Goal: Transaction & Acquisition: Purchase product/service

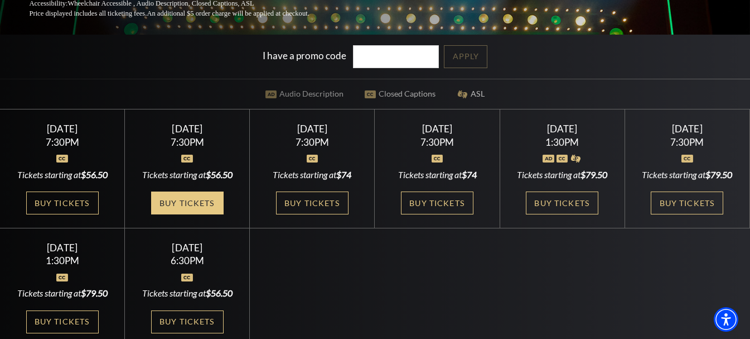
click at [211, 213] on link "Buy Tickets" at bounding box center [187, 202] width 73 height 23
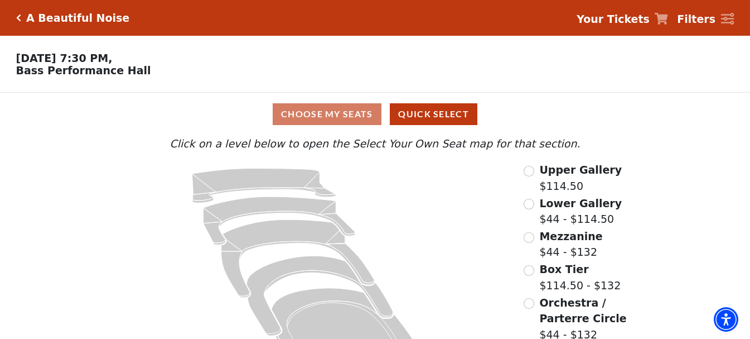
scroll to position [15, 0]
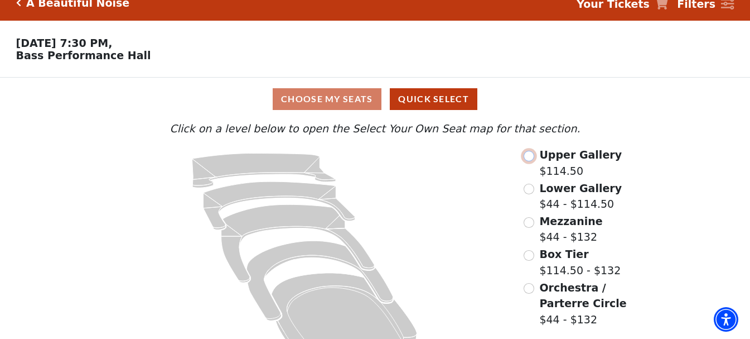
click at [532, 161] on input "Upper Gallery$114.50\a" at bounding box center [529, 156] width 11 height 11
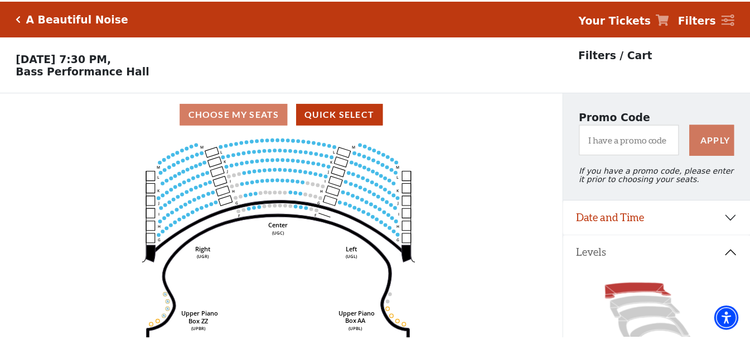
scroll to position [52, 0]
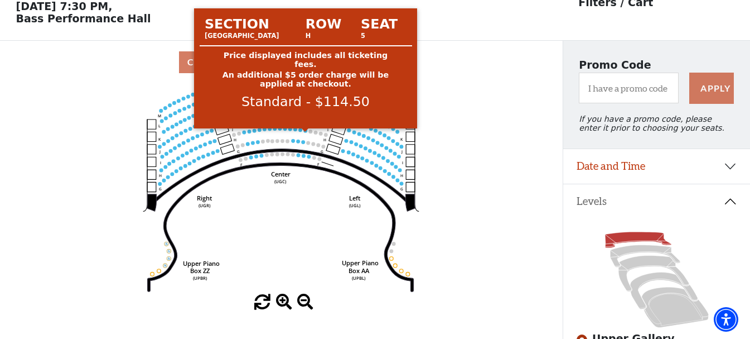
click at [305, 132] on circle at bounding box center [306, 130] width 4 height 4
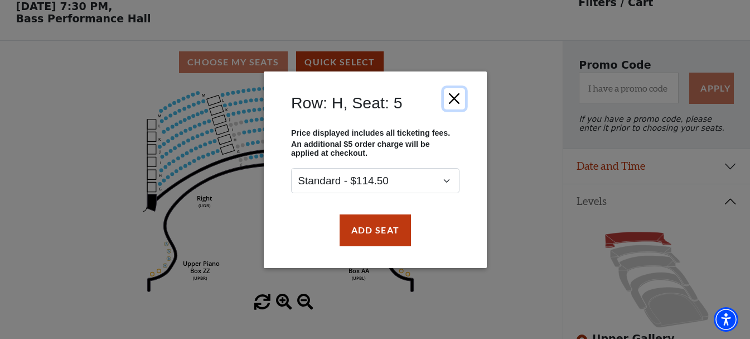
click at [453, 99] on button "Close" at bounding box center [453, 98] width 21 height 21
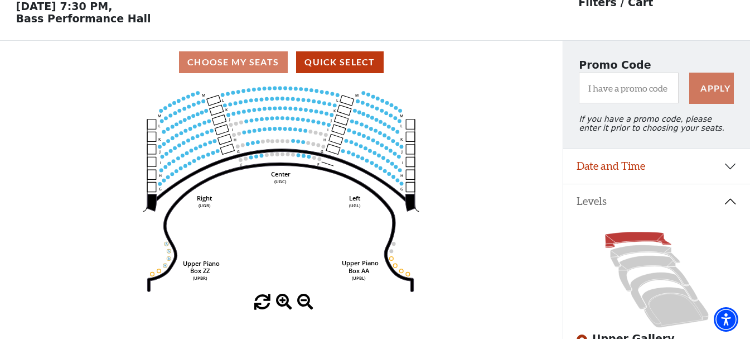
click at [245, 134] on circle at bounding box center [245, 132] width 4 height 4
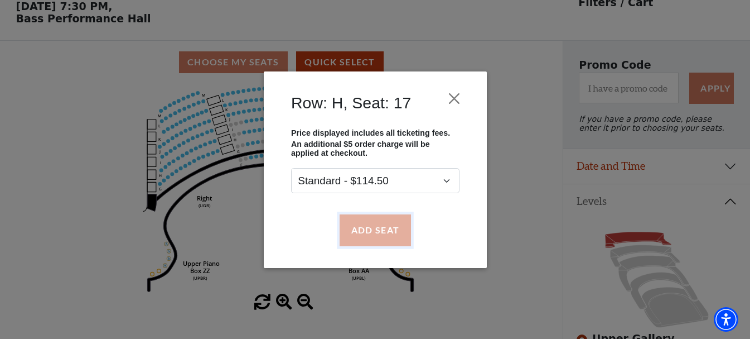
click at [360, 229] on button "Add Seat" at bounding box center [374, 229] width 71 height 31
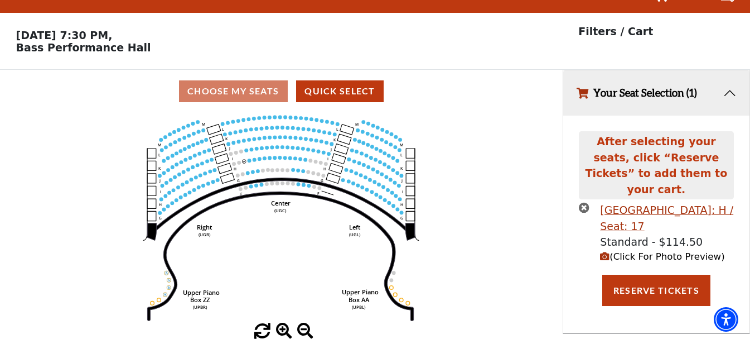
scroll to position [0, 0]
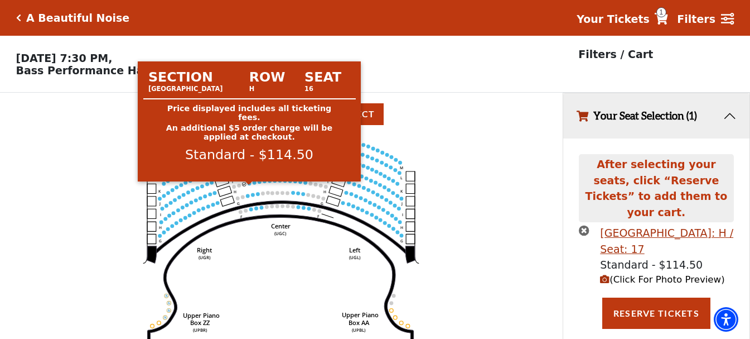
click at [249, 185] on circle at bounding box center [250, 183] width 4 height 4
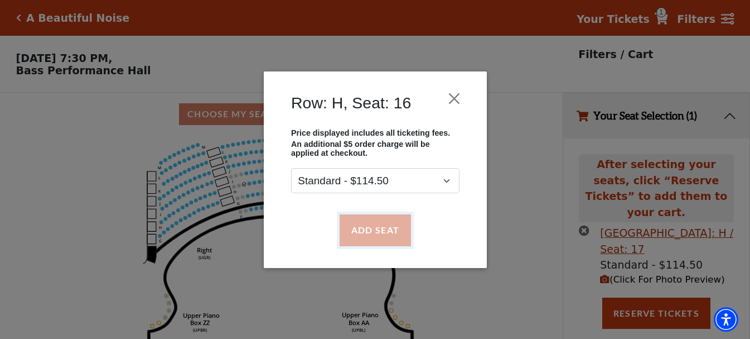
click at [373, 236] on button "Add Seat" at bounding box center [374, 229] width 71 height 31
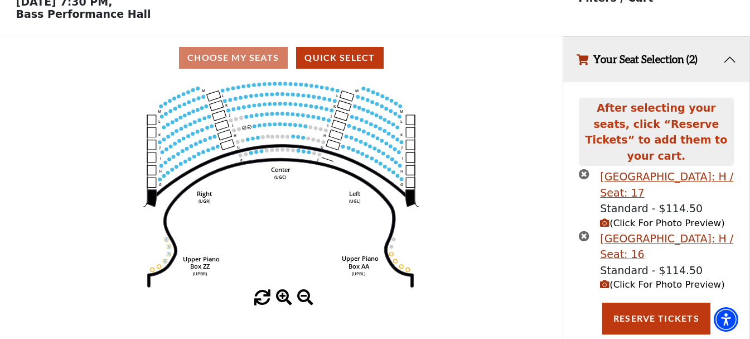
scroll to position [67, 0]
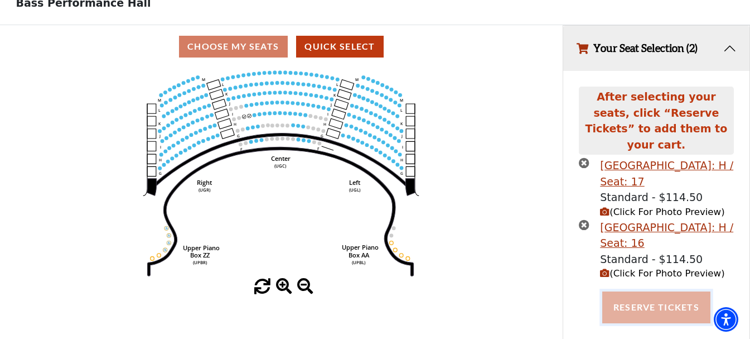
click at [645, 300] on button "Reserve Tickets" at bounding box center [656, 306] width 108 height 31
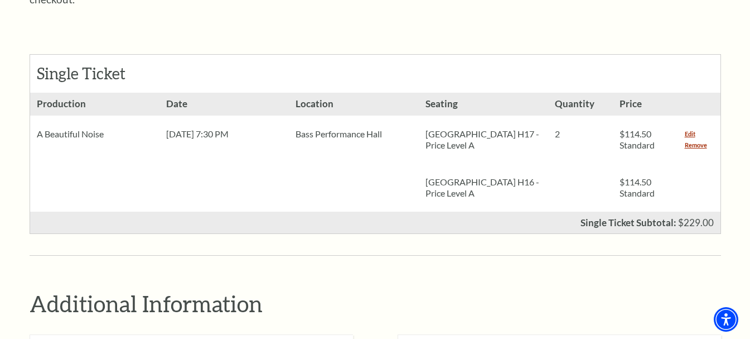
scroll to position [486, 0]
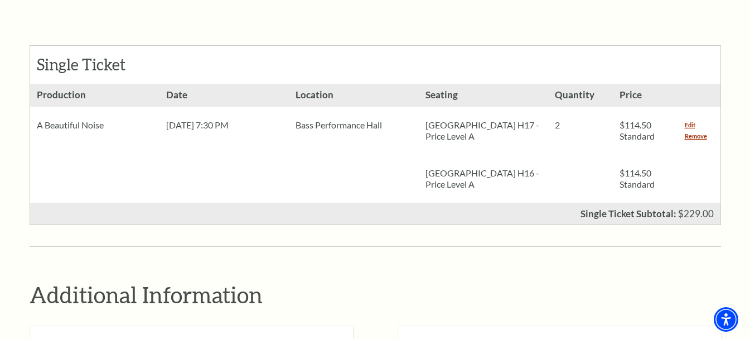
drag, startPoint x: 757, startPoint y: 60, endPoint x: 753, endPoint y: 153, distance: 93.3
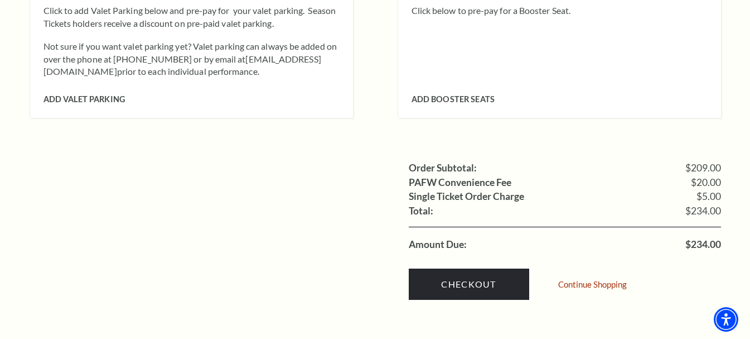
scroll to position [966, 0]
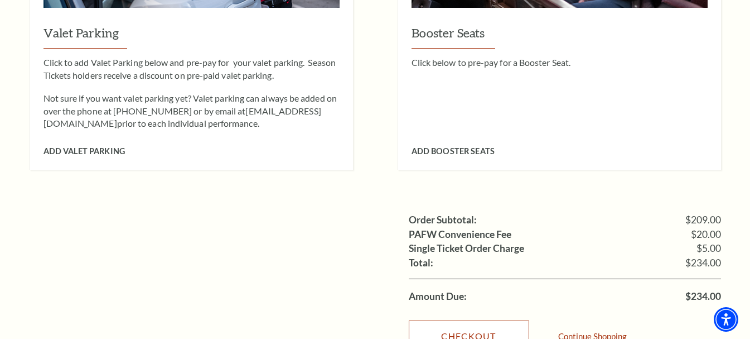
click at [498, 320] on link "Checkout" at bounding box center [469, 335] width 120 height 31
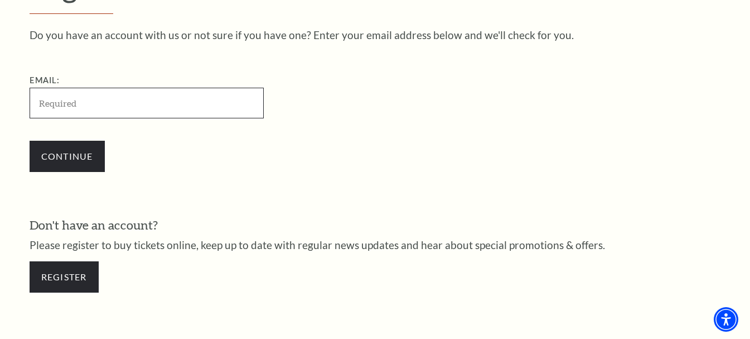
scroll to position [353, 0]
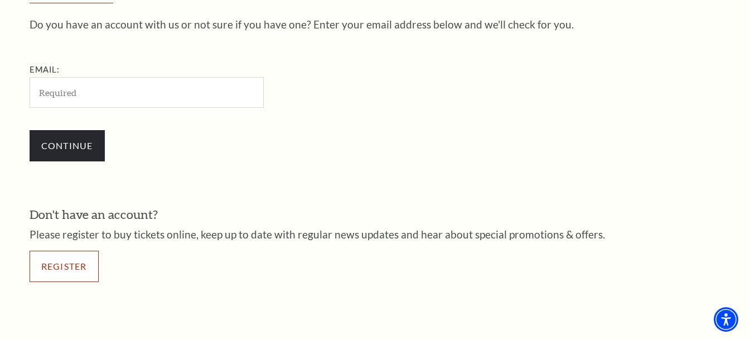
click at [56, 277] on link "Register" at bounding box center [64, 265] width 69 height 31
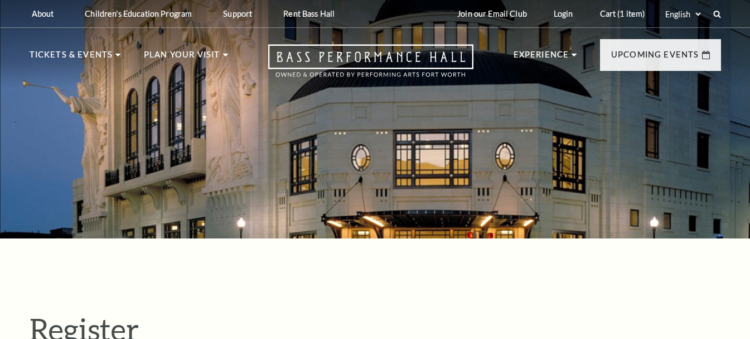
select select "1"
select select "TX"
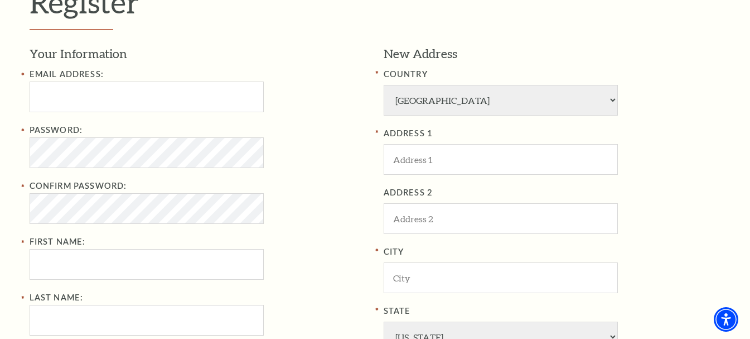
scroll to position [337, 0]
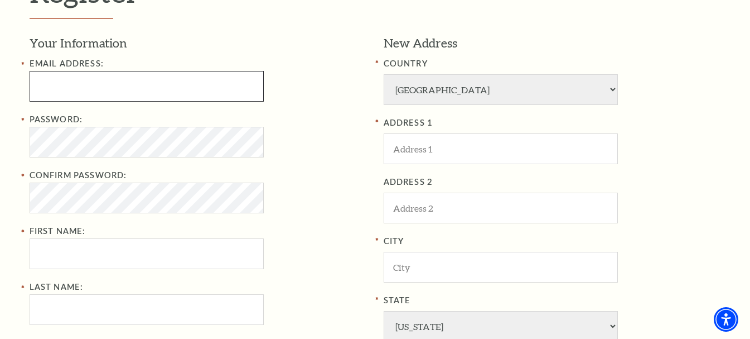
click at [174, 100] on input "Email Address:" at bounding box center [147, 86] width 234 height 31
paste input "combyceasar0139@gmail.com"
drag, startPoint x: 159, startPoint y: 85, endPoint x: 234, endPoint y: 85, distance: 75.3
click at [234, 85] on input "combyceasar0139@gmail.comEbayr501!" at bounding box center [147, 86] width 234 height 31
type input "combyceasar0139@gmail.com"
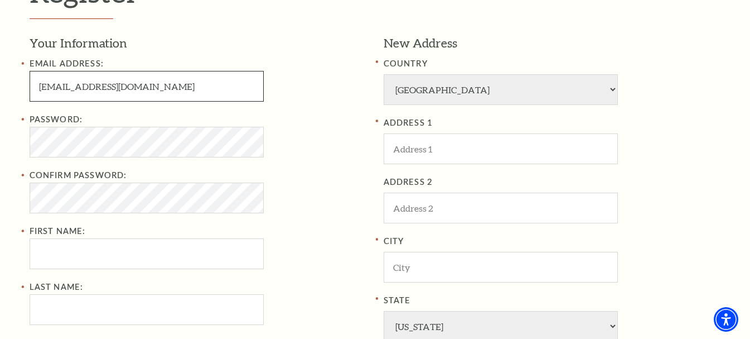
drag, startPoint x: 95, startPoint y: 83, endPoint x: 27, endPoint y: 81, distance: 67.5
click at [28, 81] on div "Register Your Information Email Address: combyceasar0139@gmail.com Password: Co…" at bounding box center [375, 241] width 714 height 681
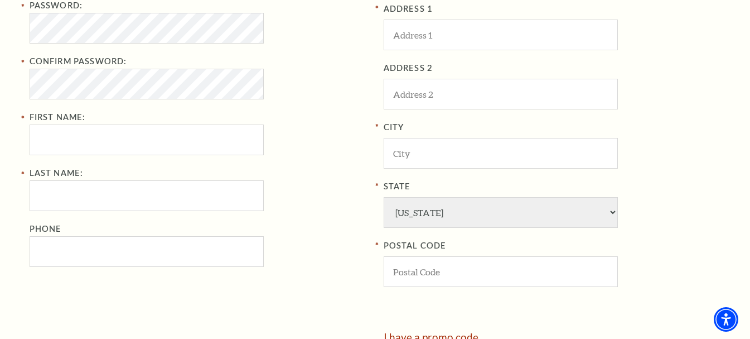
scroll to position [479, 0]
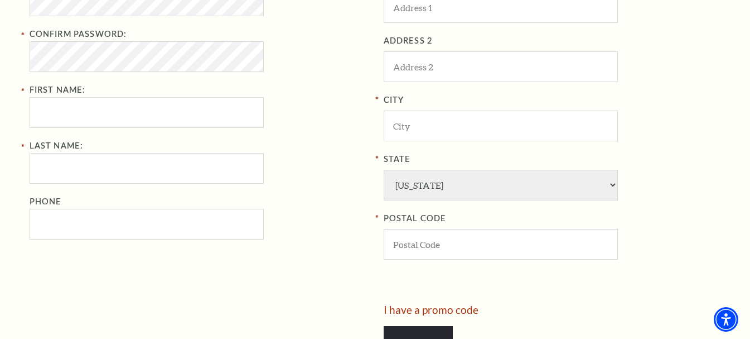
click at [191, 129] on div "Email Address: combyceasar0139@gmail.com Password: Confirm Password: First Name…" at bounding box center [198, 78] width 337 height 324
click at [159, 116] on input "First Name:" at bounding box center [147, 112] width 234 height 31
paste input "combyceasar0"
drag, startPoint x: 66, startPoint y: 113, endPoint x: 121, endPoint y: 113, distance: 54.7
click at [121, 113] on input "combyceasar" at bounding box center [147, 112] width 234 height 31
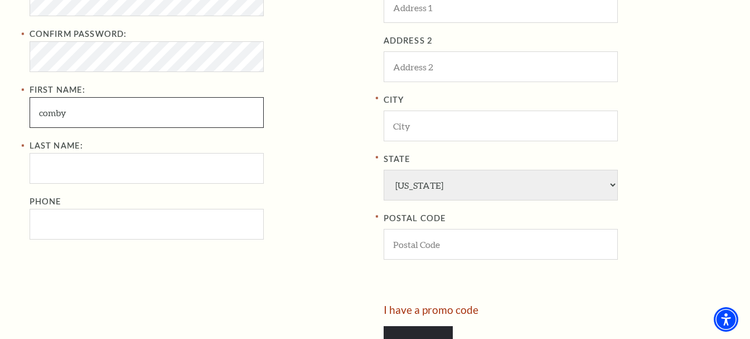
type input "comby"
click at [104, 166] on input "Last Name:" at bounding box center [147, 168] width 234 height 31
paste input "ceasar"
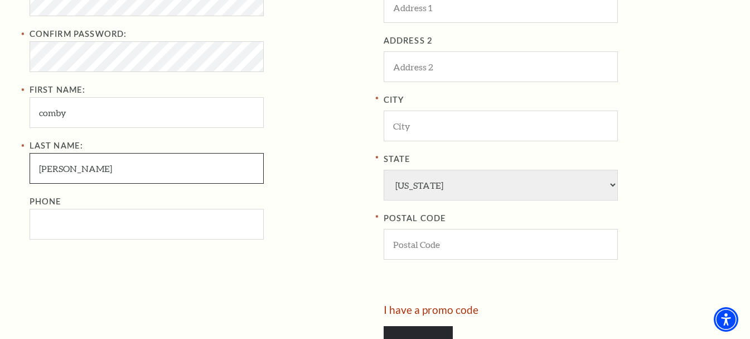
type input "ceasar"
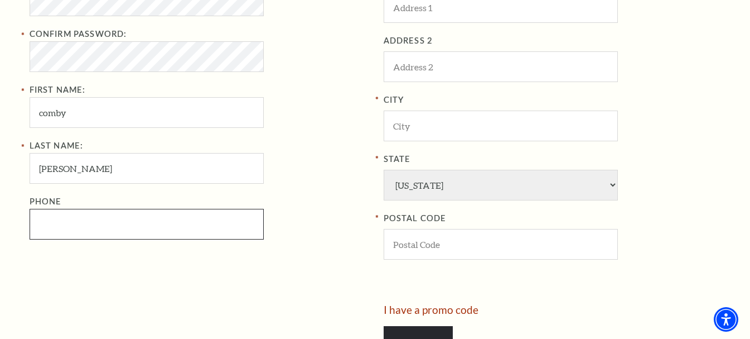
click at [108, 217] on input "Phone" at bounding box center [147, 224] width 234 height 31
paste input "8177865402"
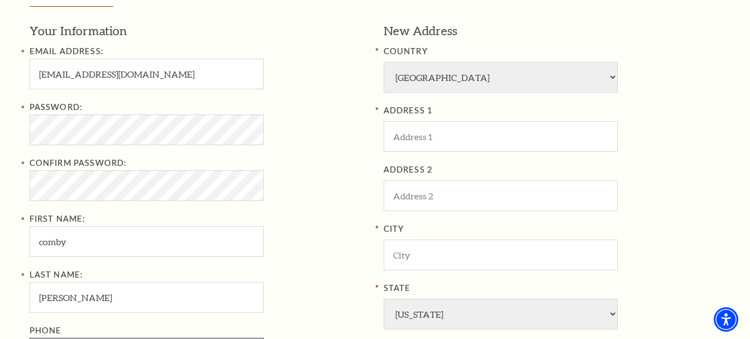
scroll to position [346, 0]
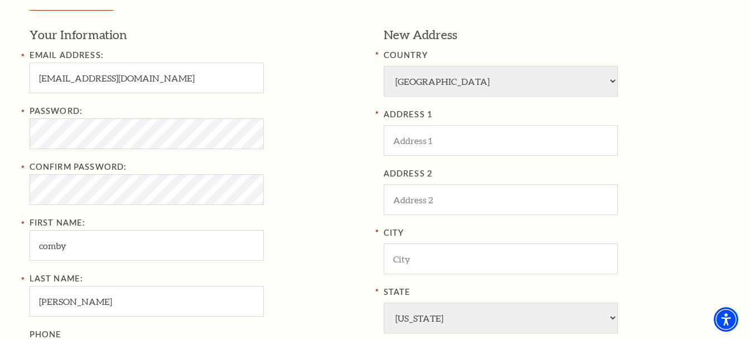
type input "817-786-5402"
click at [573, 138] on input "ADDRESS 1" at bounding box center [501, 140] width 234 height 31
paste input "2423 Blue Cres St, Fort Worth, TX 76116, USA"
click at [536, 137] on input "2423 Blue Cres St, Fort Worth, TX 76116, USA" at bounding box center [501, 140] width 234 height 31
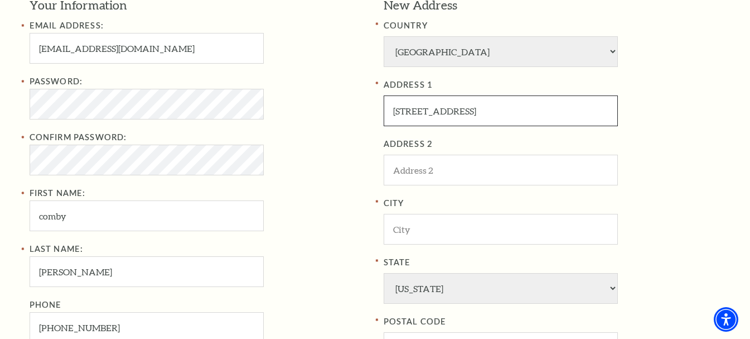
scroll to position [385, 0]
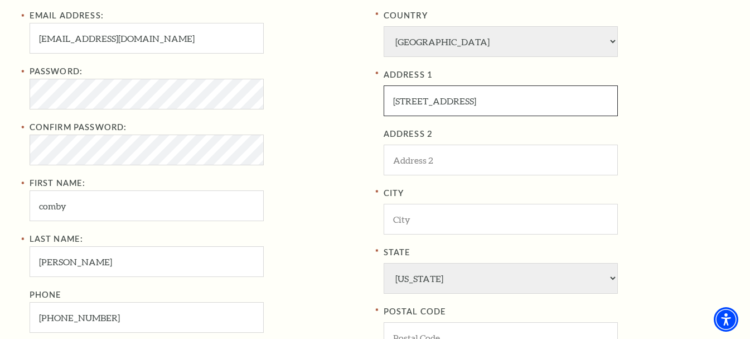
type input "2423 Blue Cres St, Fort Worth, TX , USA"
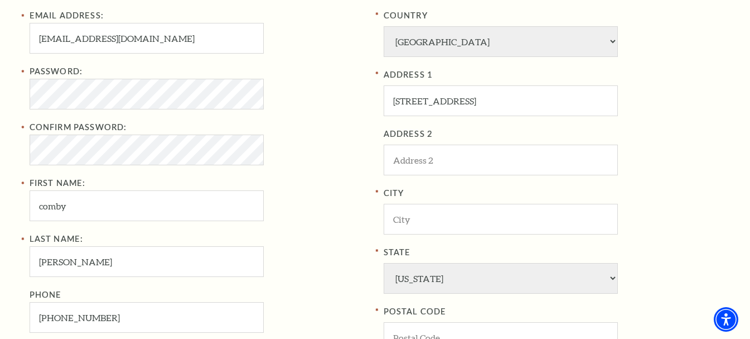
click at [449, 311] on label "POSTAL CODE" at bounding box center [552, 312] width 337 height 14
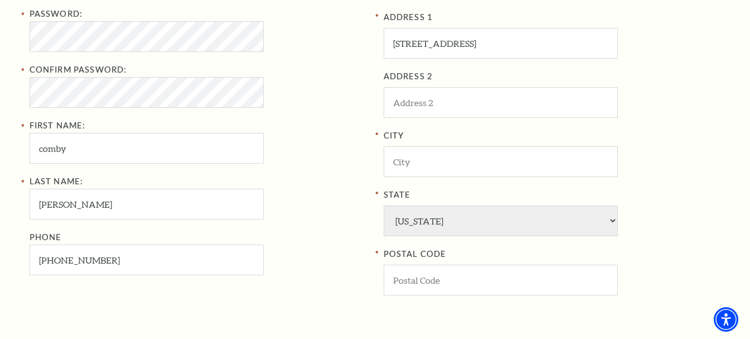
scroll to position [445, 0]
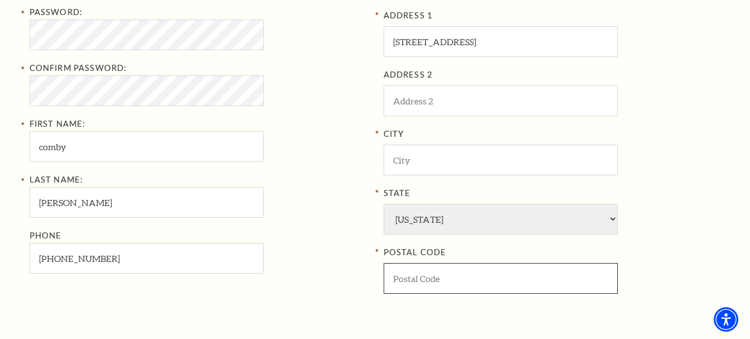
click at [534, 275] on input "POSTAL CODE" at bounding box center [501, 278] width 234 height 31
paste input "76116"
type input "76116"
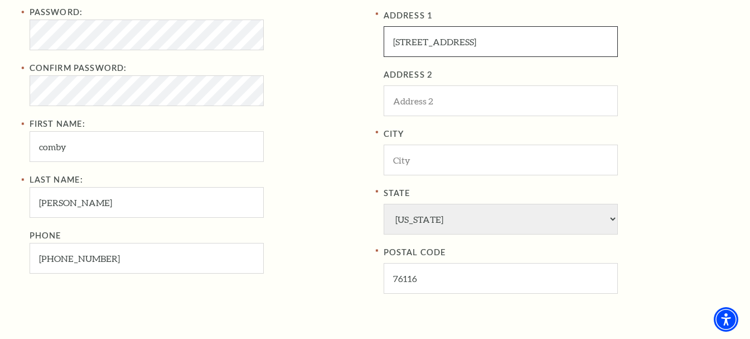
drag, startPoint x: 467, startPoint y: 39, endPoint x: 513, endPoint y: 41, distance: 45.8
click at [513, 41] on input "2423 Blue Cres St, Fort Worth, TX , USA" at bounding box center [501, 41] width 234 height 31
type input "2423 Blue Cres St, , TX , USA"
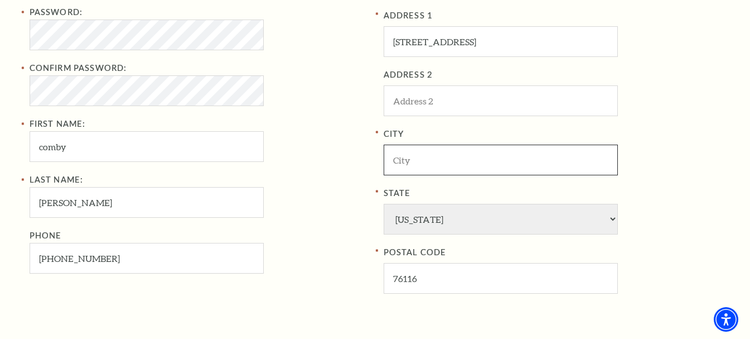
click at [460, 151] on input "City" at bounding box center [501, 159] width 234 height 31
paste input "Fort Worth"
type input "Fort Worth"
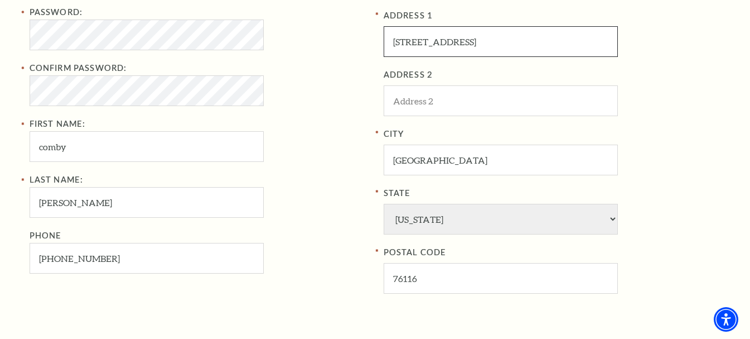
drag, startPoint x: 466, startPoint y: 42, endPoint x: 581, endPoint y: 42, distance: 115.5
click at [581, 42] on input "2423 Blue Cres St, , TX , USA" at bounding box center [501, 41] width 234 height 31
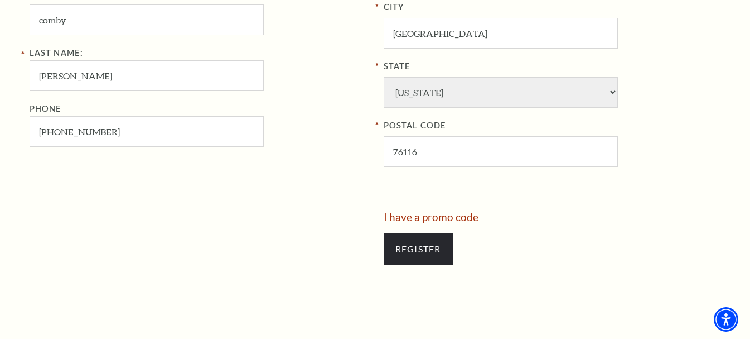
scroll to position [573, 0]
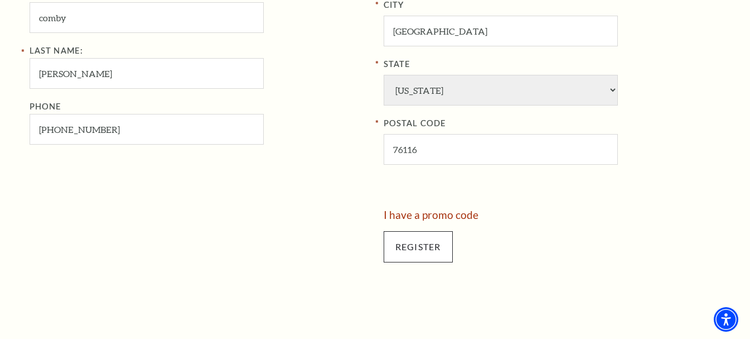
type input "2423 Blue Cres St"
click at [418, 244] on input "Register" at bounding box center [418, 246] width 69 height 31
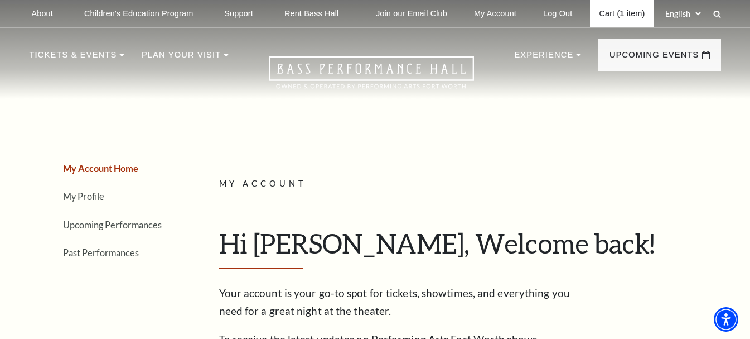
click at [609, 10] on link "Cart (1 item)" at bounding box center [622, 13] width 64 height 27
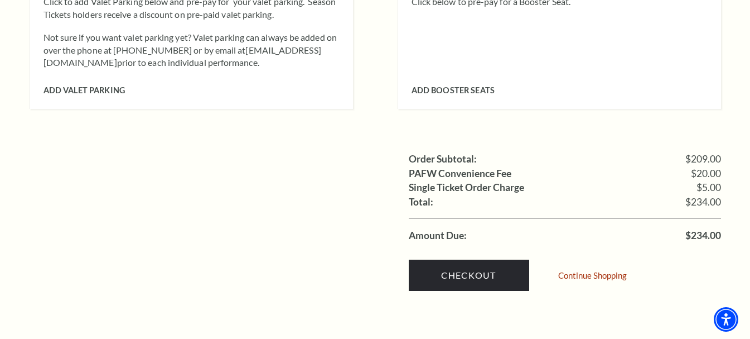
scroll to position [1030, 0]
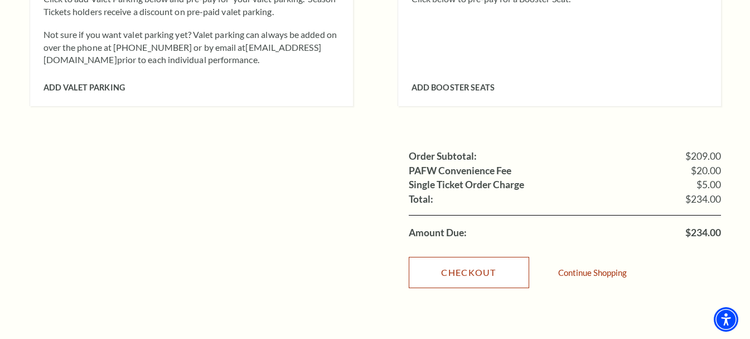
click at [496, 257] on link "Checkout" at bounding box center [469, 272] width 120 height 31
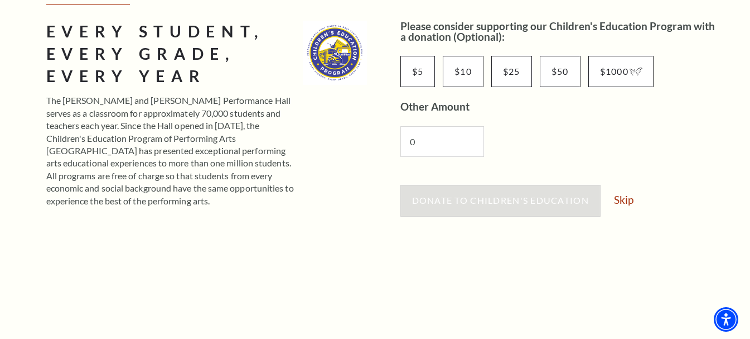
scroll to position [182, 0]
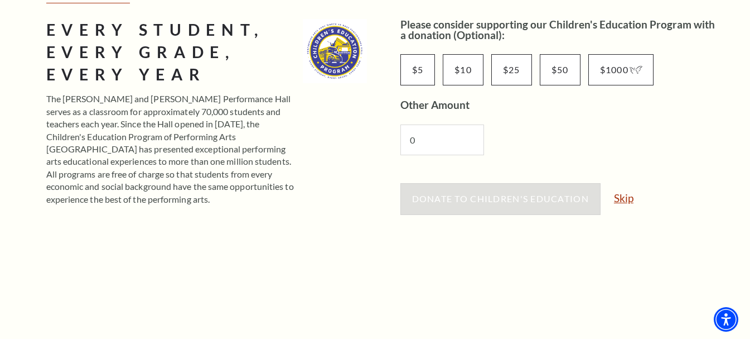
click at [628, 199] on link "Skip" at bounding box center [624, 197] width 20 height 11
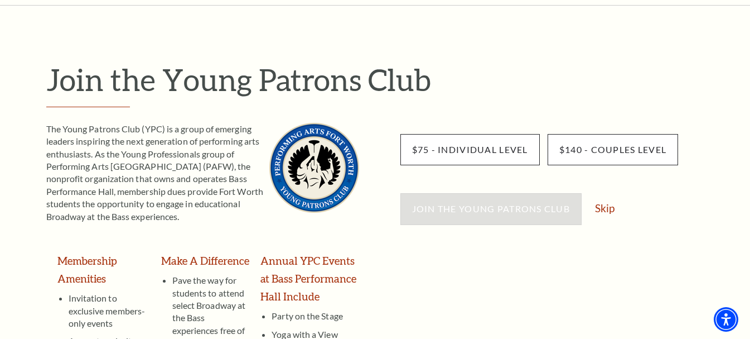
scroll to position [77, 0]
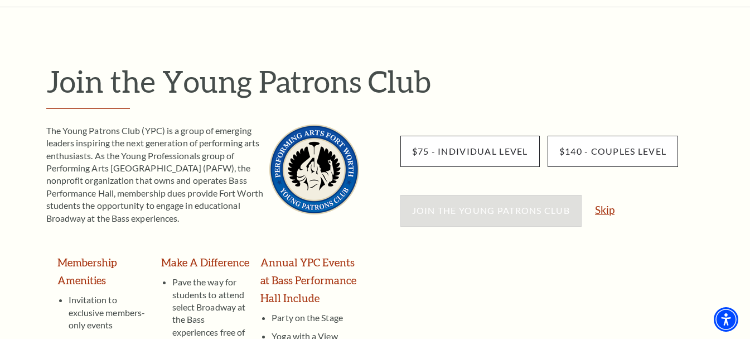
click at [611, 210] on link "Skip" at bounding box center [605, 209] width 20 height 11
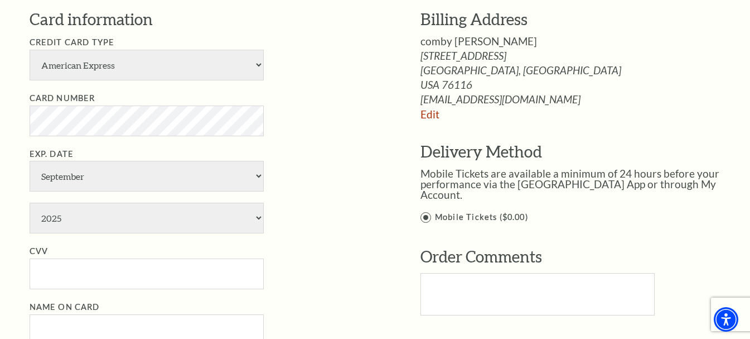
scroll to position [620, 0]
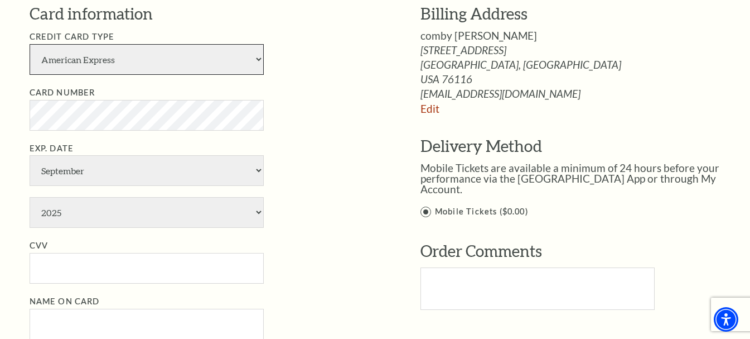
click at [135, 65] on select "American Express Visa Master Card Discover" at bounding box center [147, 59] width 234 height 31
select select "24"
click at [30, 44] on select "American Express Visa Master Card Discover" at bounding box center [147, 59] width 234 height 31
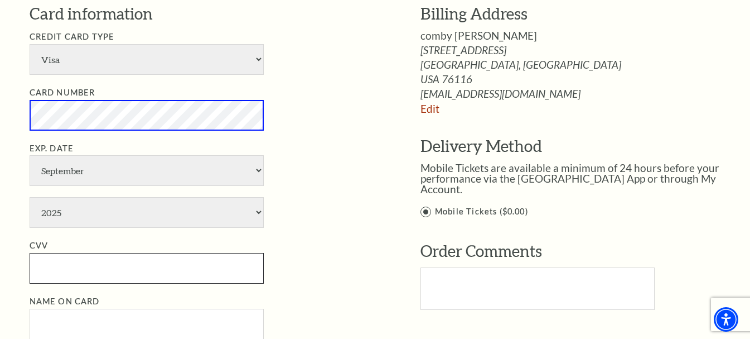
click at [168, 265] on input "CVV" at bounding box center [147, 268] width 234 height 31
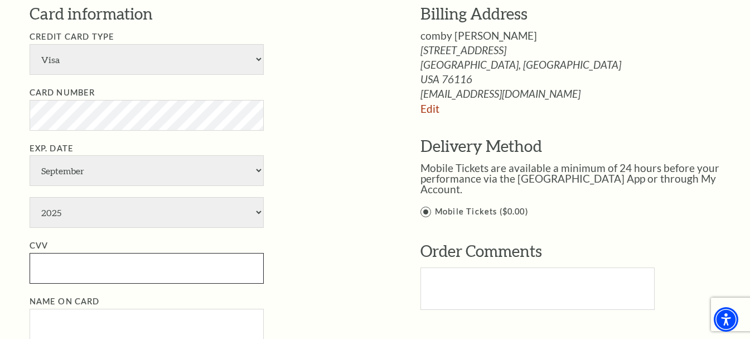
paste input "241"
type input "241"
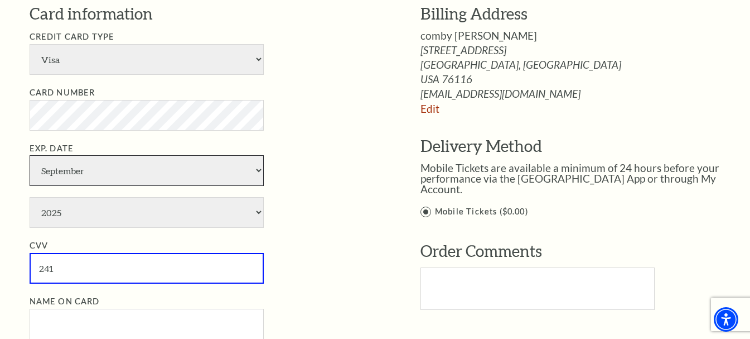
click at [132, 172] on select "January February March April May June July August September October November De…" at bounding box center [147, 170] width 234 height 31
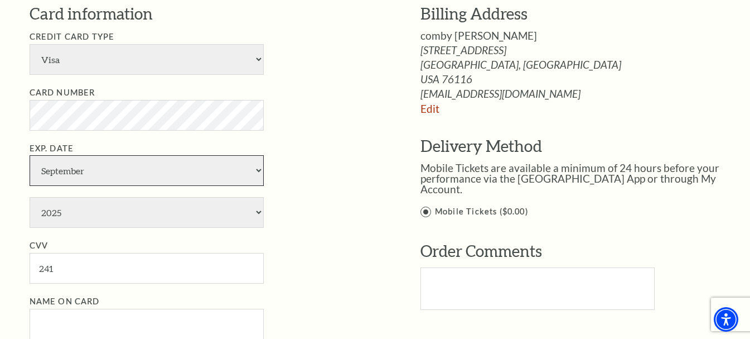
click at [132, 172] on select "January February March April May June July August September October November De…" at bounding box center [147, 170] width 234 height 31
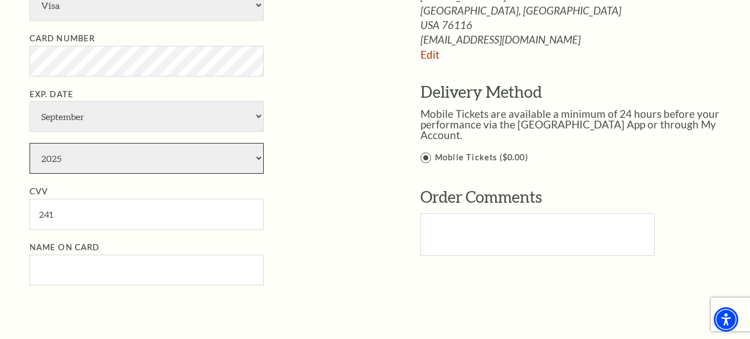
click at [123, 169] on select "2025 2026 2027 2028 2029 2030 2031 2032 2033 2034" at bounding box center [147, 158] width 234 height 31
select select "2029"
click at [30, 143] on select "2025 2026 2027 2028 2029 2030 2031 2032 2033 2034" at bounding box center [147, 158] width 234 height 31
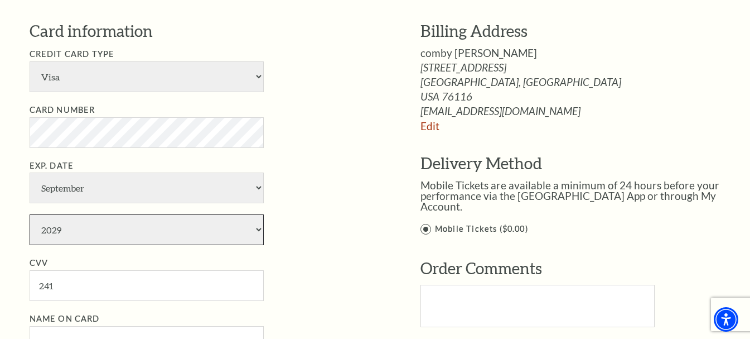
scroll to position [600, 0]
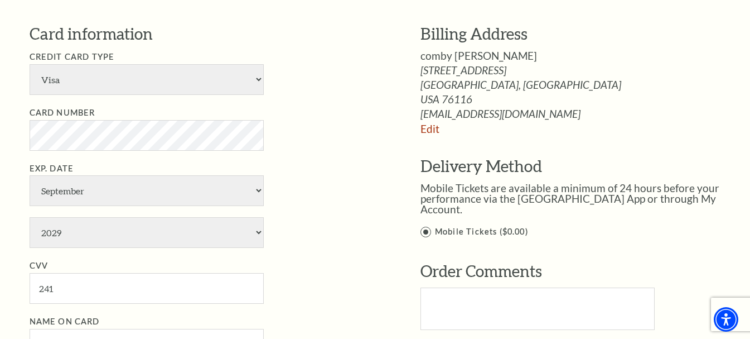
click at [455, 52] on span "comby ceasar" at bounding box center [479, 55] width 117 height 13
copy div "comby ceasar"
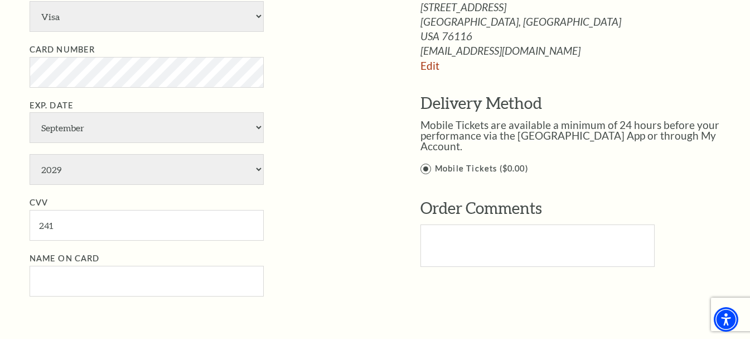
scroll to position [668, 0]
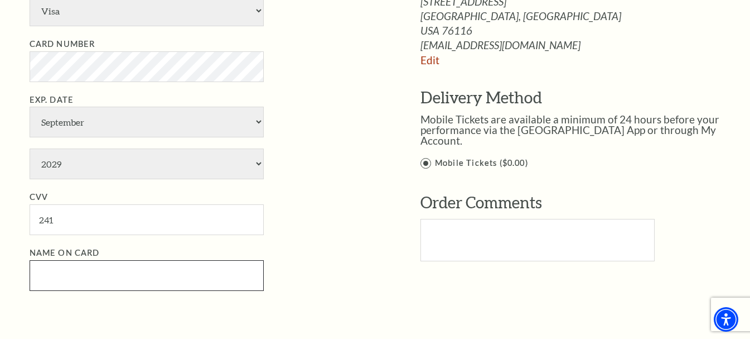
click at [120, 279] on input "Name on Card" at bounding box center [147, 275] width 234 height 31
paste input "comby ceasar"
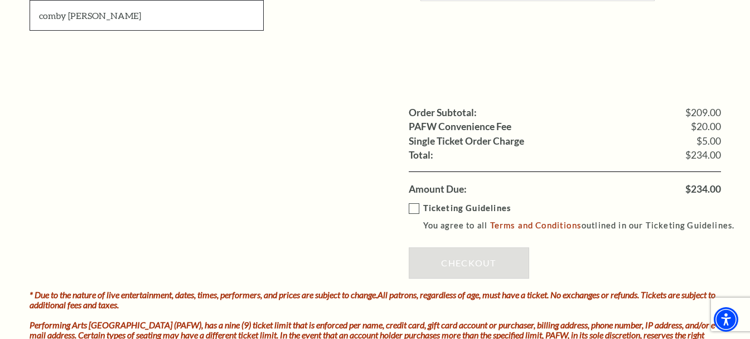
scroll to position [931, 0]
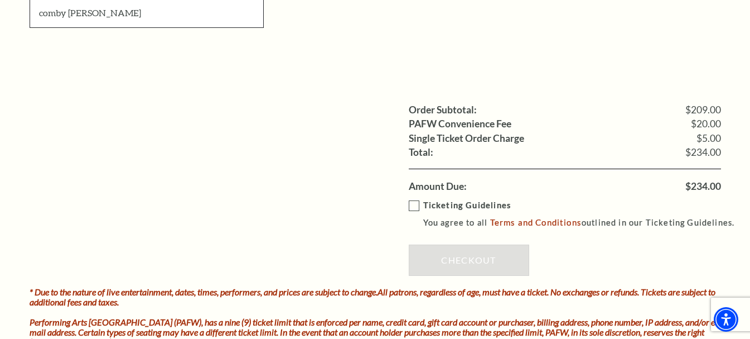
type input "comby ceasar"
click at [416, 210] on label "Ticketing Guidelines You agree to all Terms and Conditions outlined in our Tick…" at bounding box center [577, 214] width 336 height 31
click at [0, 0] on input "Ticketing Guidelines You agree to all Terms and Conditions outlined in our Tick…" at bounding box center [0, 0] width 0 height 0
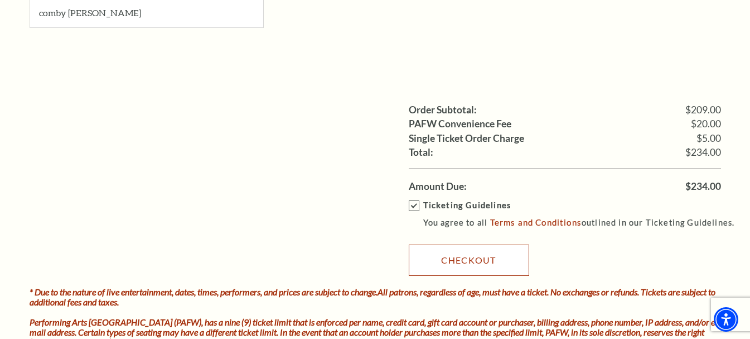
click at [474, 262] on link "Checkout" at bounding box center [469, 259] width 120 height 31
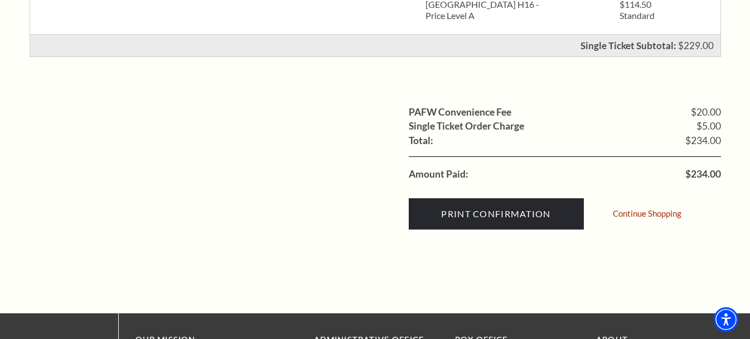
scroll to position [380, 0]
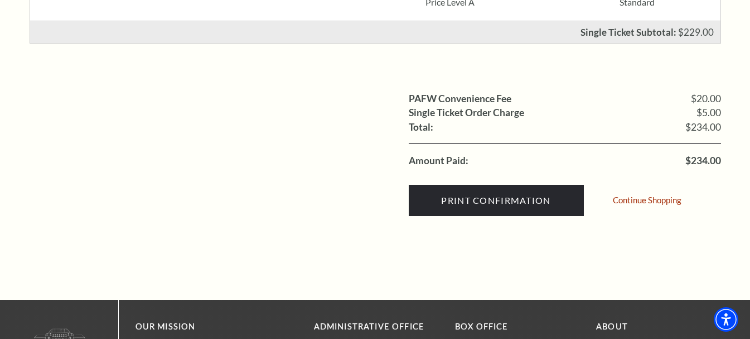
click at [703, 162] on span "$234.00" at bounding box center [704, 161] width 36 height 10
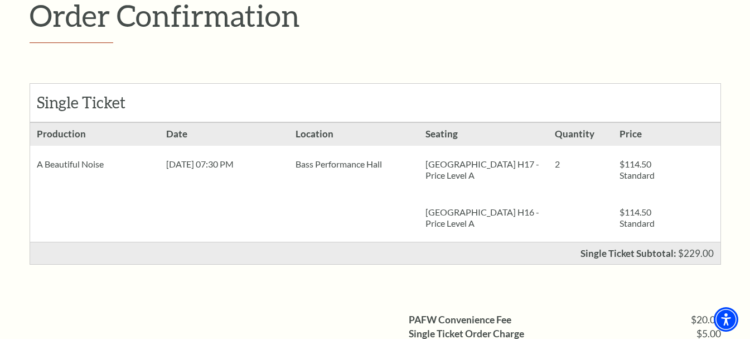
scroll to position [0, 0]
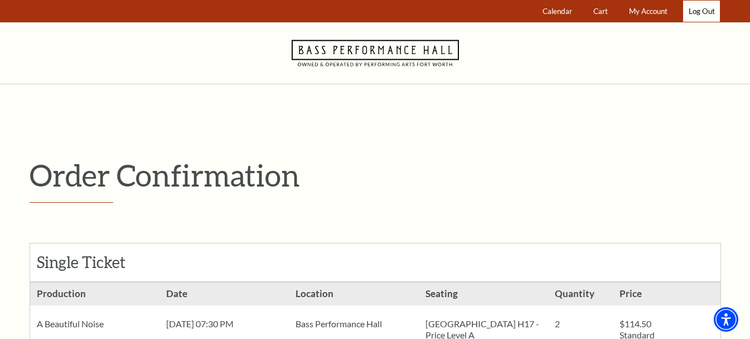
click at [695, 9] on link "Log Out" at bounding box center [701, 12] width 37 height 22
